Goal: Task Accomplishment & Management: Complete application form

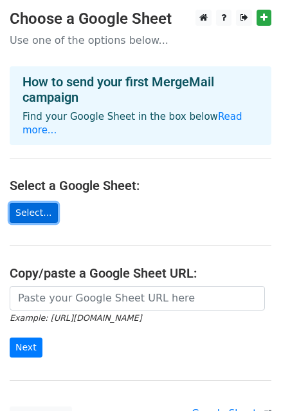
click at [38, 203] on link "Select..." at bounding box center [34, 213] width 48 height 20
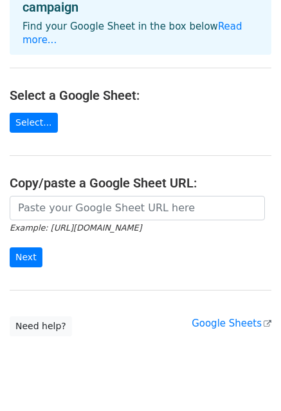
scroll to position [103, 0]
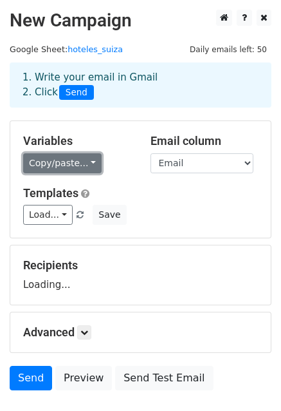
click at [72, 162] on link "Copy/paste..." at bounding box center [62, 163] width 79 height 20
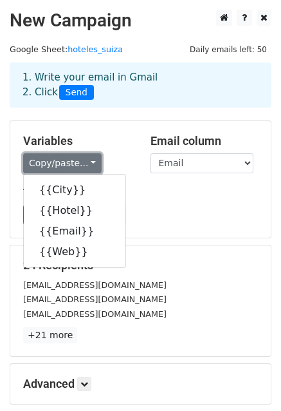
click at [72, 162] on link "Copy/paste..." at bounding box center [62, 163] width 79 height 20
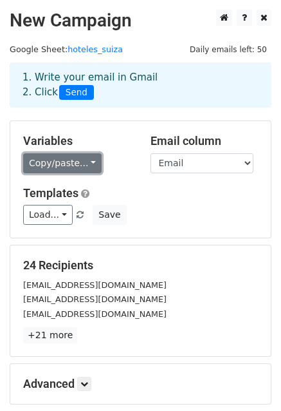
click at [72, 162] on link "Copy/paste..." at bounding box center [62, 163] width 79 height 20
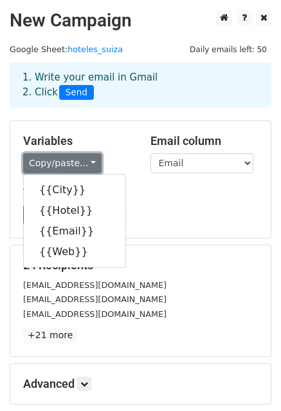
click at [72, 162] on link "Copy/paste..." at bounding box center [62, 163] width 79 height 20
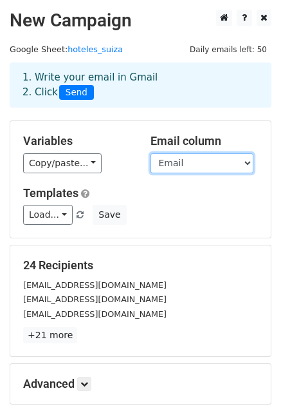
click at [175, 171] on select "City Hotel Email Web" at bounding box center [202, 163] width 103 height 20
click at [176, 164] on select "City Hotel Email Web" at bounding box center [202, 163] width 103 height 20
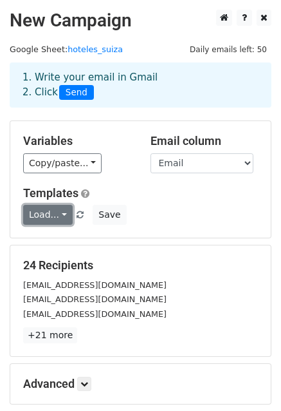
click at [52, 221] on link "Load..." at bounding box center [48, 215] width 50 height 20
click at [52, 216] on link "Load..." at bounding box center [48, 215] width 50 height 20
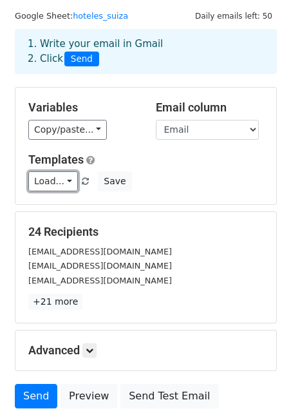
scroll to position [129, 0]
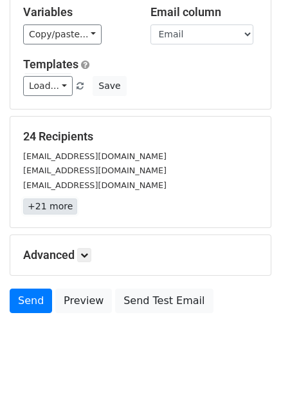
click at [37, 207] on link "+21 more" at bounding box center [50, 206] width 54 height 16
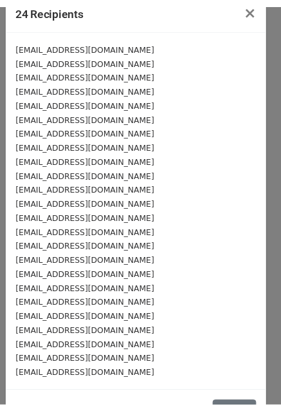
scroll to position [0, 0]
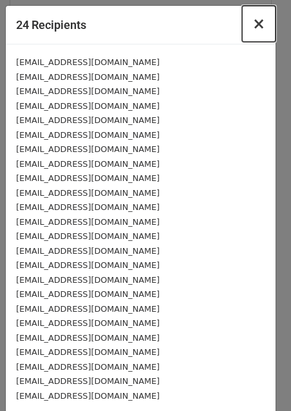
click at [253, 33] on span "×" at bounding box center [258, 24] width 13 height 18
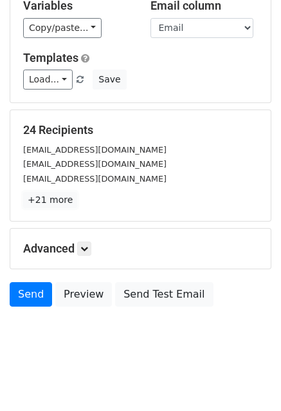
scroll to position [139, 0]
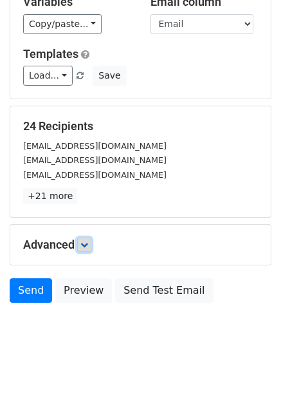
click at [83, 243] on icon at bounding box center [85, 245] width 8 height 8
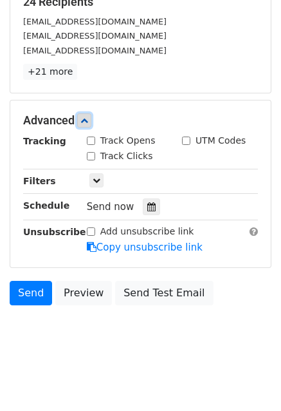
scroll to position [264, 0]
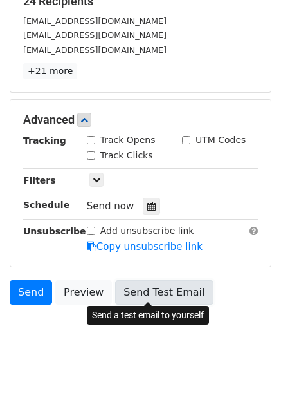
click at [134, 280] on link "Send Test Email" at bounding box center [164, 292] width 98 height 24
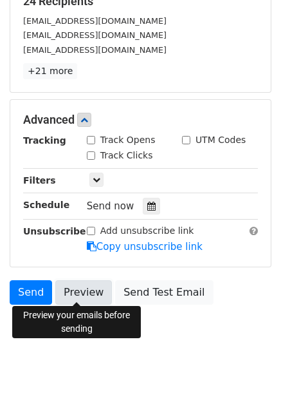
click at [89, 290] on link "Preview" at bounding box center [83, 292] width 57 height 24
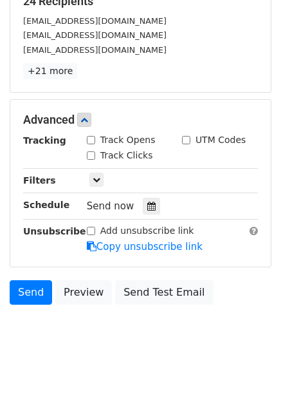
click at [82, 153] on div "Track Clicks" at bounding box center [124, 156] width 95 height 15
click at [89, 153] on input "Track Clicks" at bounding box center [91, 155] width 8 height 8
checkbox input "true"
click at [100, 178] on link at bounding box center [97, 180] width 14 height 14
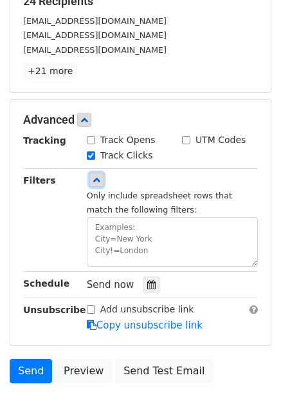
click at [100, 178] on link at bounding box center [97, 180] width 14 height 14
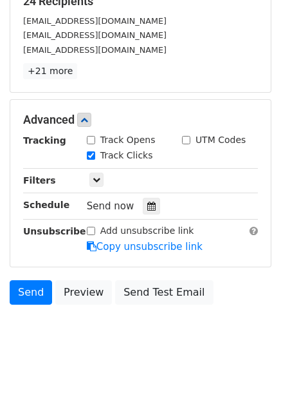
click at [91, 228] on input "Add unsubscribe link" at bounding box center [91, 231] width 8 height 8
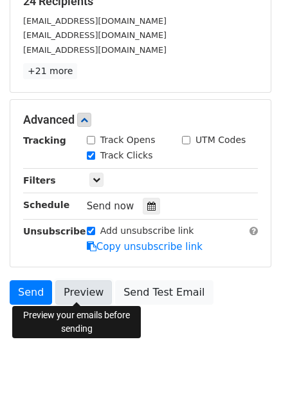
click at [89, 292] on link "Preview" at bounding box center [83, 292] width 57 height 24
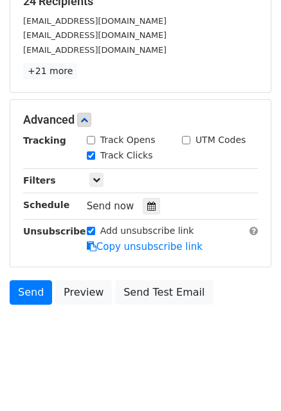
click at [170, 276] on form "Variables Copy/paste... {{City}} {{Hotel}} {{Email}} {{Web}} Email column City …" at bounding box center [141, 83] width 262 height 455
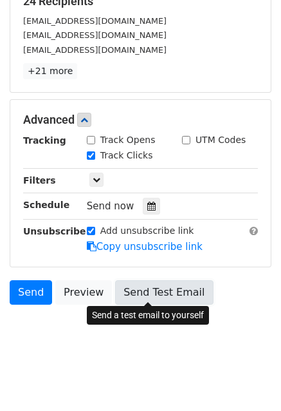
click at [167, 286] on link "Send Test Email" at bounding box center [164, 292] width 98 height 24
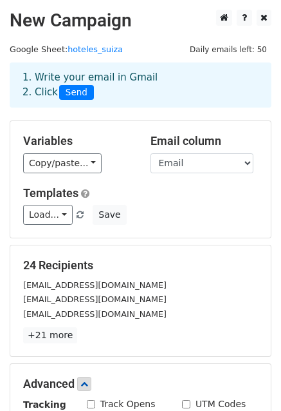
scroll to position [258, 0]
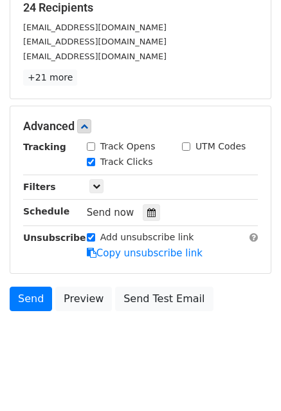
click at [90, 239] on input "Add unsubscribe link" at bounding box center [91, 237] width 8 height 8
checkbox input "false"
click at [100, 182] on link at bounding box center [97, 186] width 14 height 14
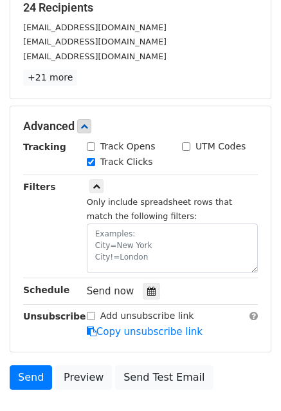
click at [89, 146] on input "Track Opens" at bounding box center [91, 146] width 8 height 8
checkbox input "true"
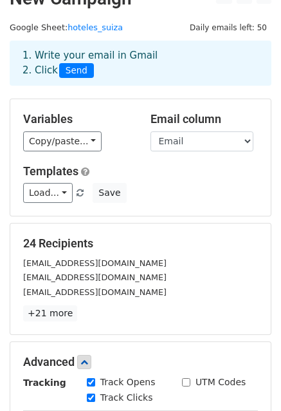
scroll to position [0, 0]
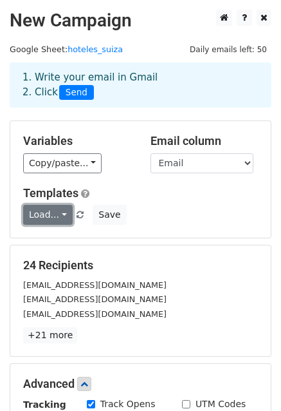
click at [53, 216] on link "Load..." at bounding box center [48, 215] width 50 height 20
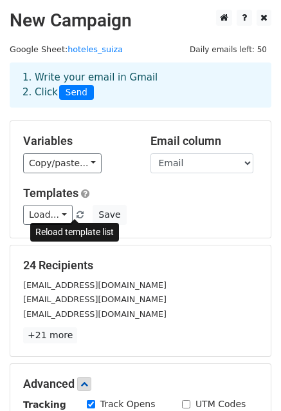
click at [77, 214] on span at bounding box center [80, 215] width 7 height 8
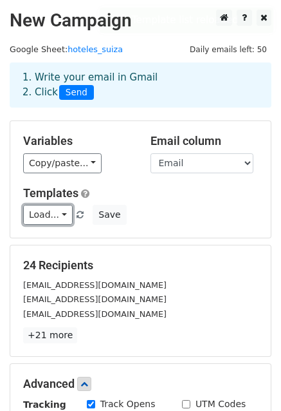
click at [59, 213] on link "Load..." at bounding box center [48, 215] width 50 height 20
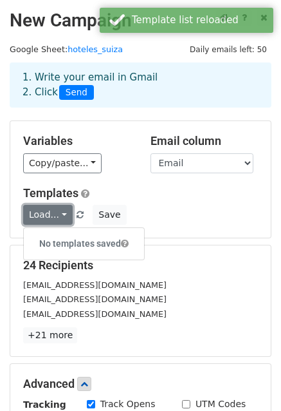
click at [59, 213] on link "Load..." at bounding box center [48, 215] width 50 height 20
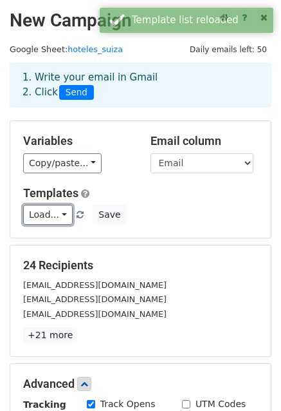
click at [59, 213] on link "Load..." at bounding box center [48, 215] width 50 height 20
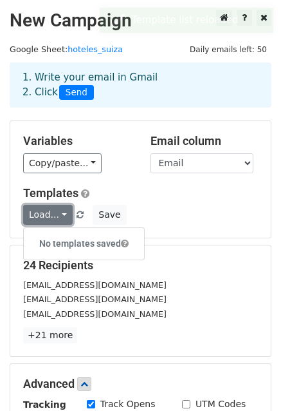
click at [59, 213] on link "Load..." at bounding box center [48, 215] width 50 height 20
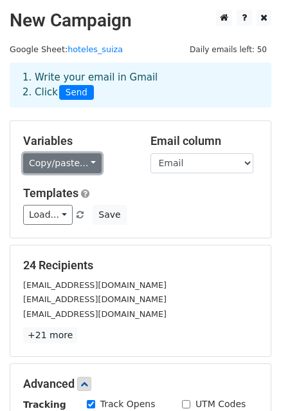
click at [47, 157] on link "Copy/paste..." at bounding box center [62, 163] width 79 height 20
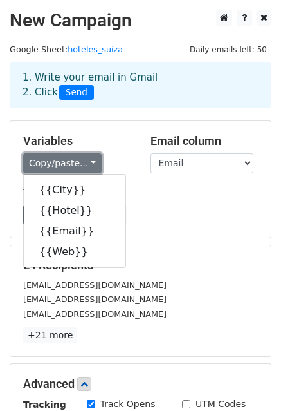
click at [47, 157] on link "Copy/paste..." at bounding box center [62, 163] width 79 height 20
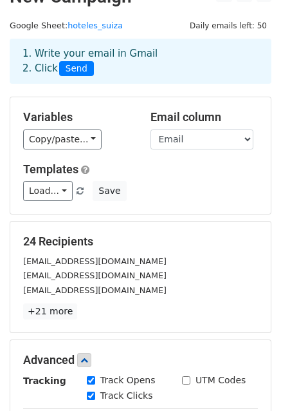
scroll to position [21, 0]
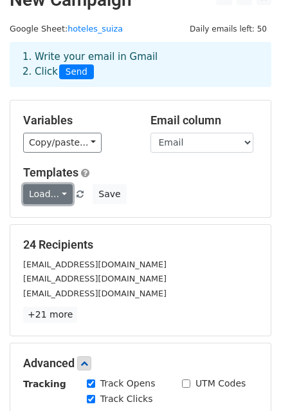
click at [46, 190] on link "Load..." at bounding box center [48, 194] width 50 height 20
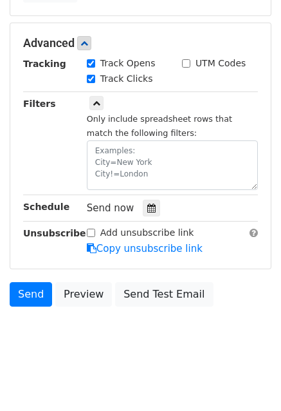
scroll to position [343, 0]
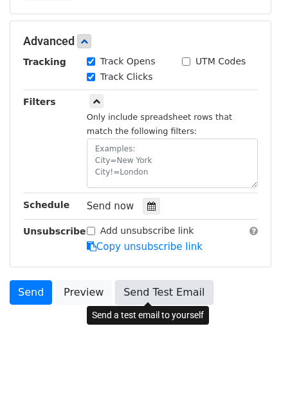
click at [144, 292] on link "Send Test Email" at bounding box center [164, 292] width 98 height 24
click at [136, 288] on link "Send Test Email" at bounding box center [164, 292] width 98 height 24
